Goal: Communication & Community: Ask a question

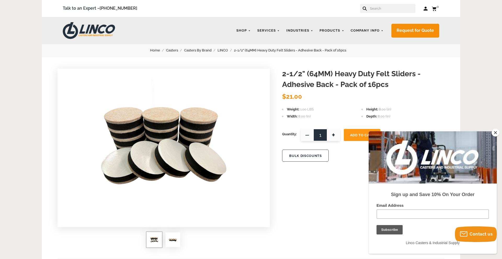
click at [367, 8] on icon at bounding box center [365, 9] width 4 height 4
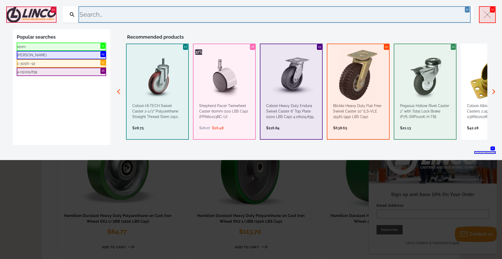
scroll to position [523, 0]
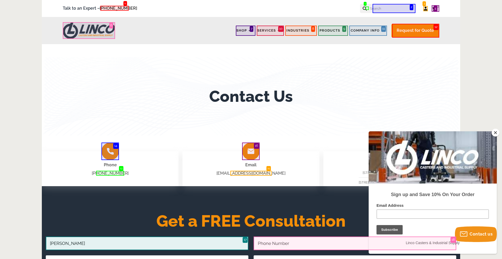
type input "Jeff Baumen"
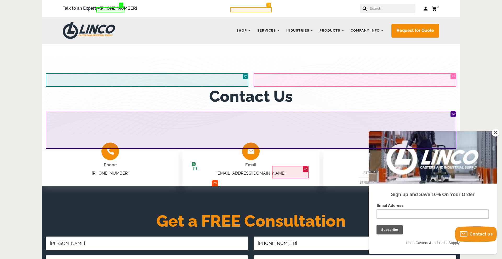
scroll to position [164, 0]
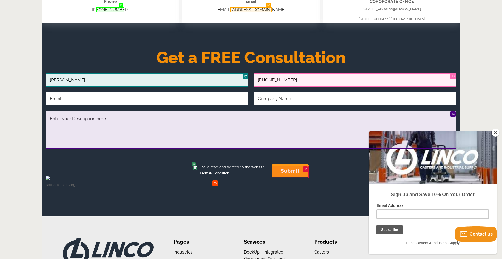
type input "(561) 873-2161"
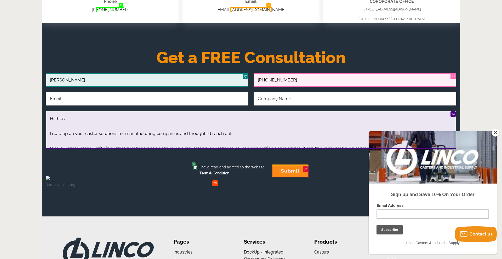
scroll to position [62, 0]
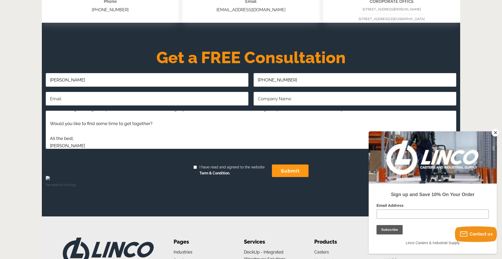
type textarea "Hi there, I read up on your caster solutions for manufacturing companies and th…"
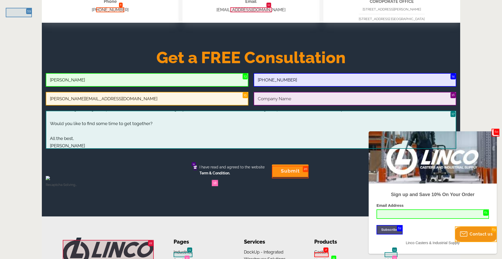
type input "jeff.baumen@getpiperich.com"
type input "PipeRich"
click at [195, 169] on input "I have read and agreed to the website Term & Condition." at bounding box center [195, 167] width 3 height 3
checkbox input "true"
click at [290, 172] on input "submit" at bounding box center [290, 171] width 37 height 13
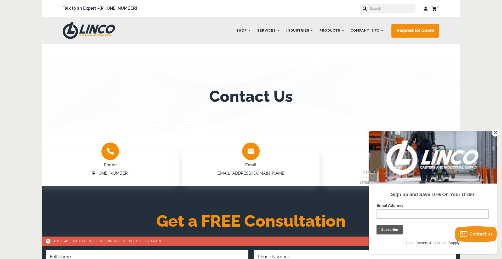
scroll to position [4, 0]
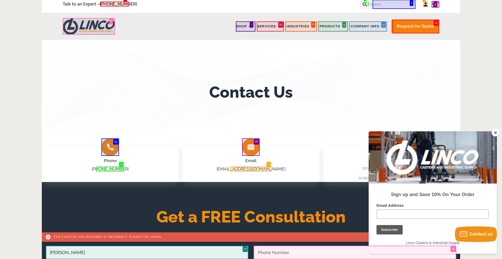
type input "[PERSON_NAME]"
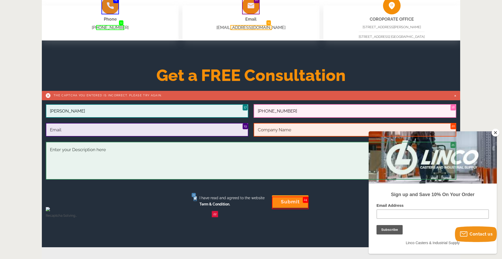
type input "(561) 873-2161"
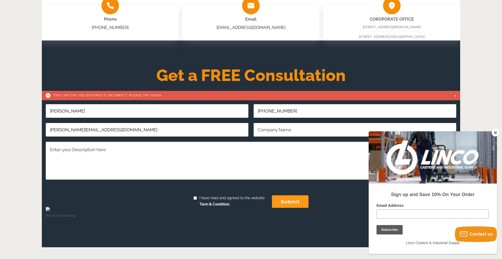
type input "jeff.baumen@getpiperich.com"
click at [455, 96] on link "×" at bounding box center [455, 96] width 2 height 8
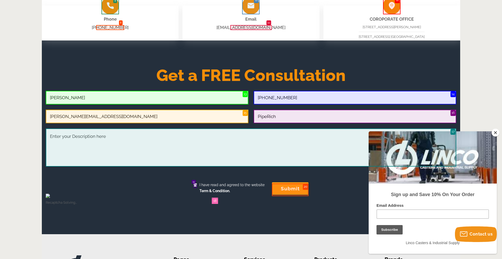
type input "PipeRich"
type textarea "Hi there, I read up on your caster solutions for manufacturing companies and th…"
click at [195, 187] on input "I have read and agreed to the website Term & Condition." at bounding box center [195, 185] width 3 height 3
checkbox input "true"
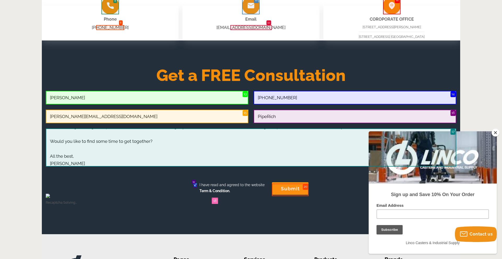
click at [290, 190] on input "submit" at bounding box center [290, 189] width 37 height 13
